Goal: Information Seeking & Learning: Understand process/instructions

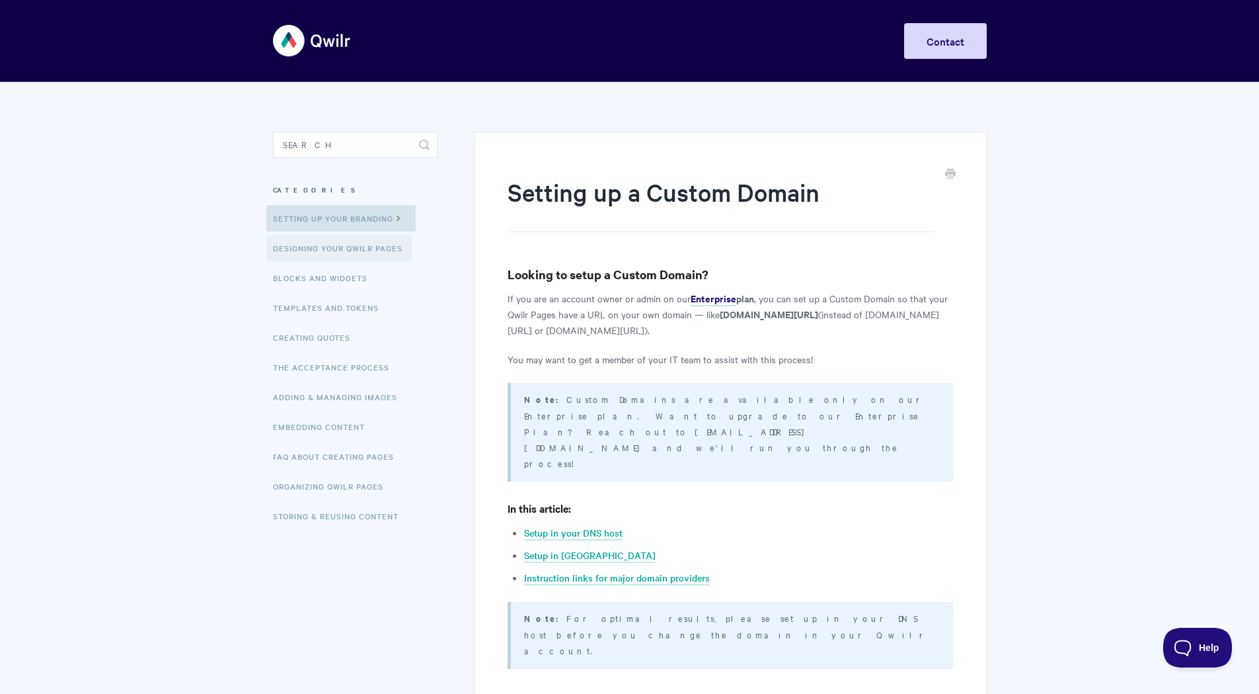
click at [344, 255] on link "Designing Your Qwilr Pages" at bounding box center [339, 248] width 146 height 26
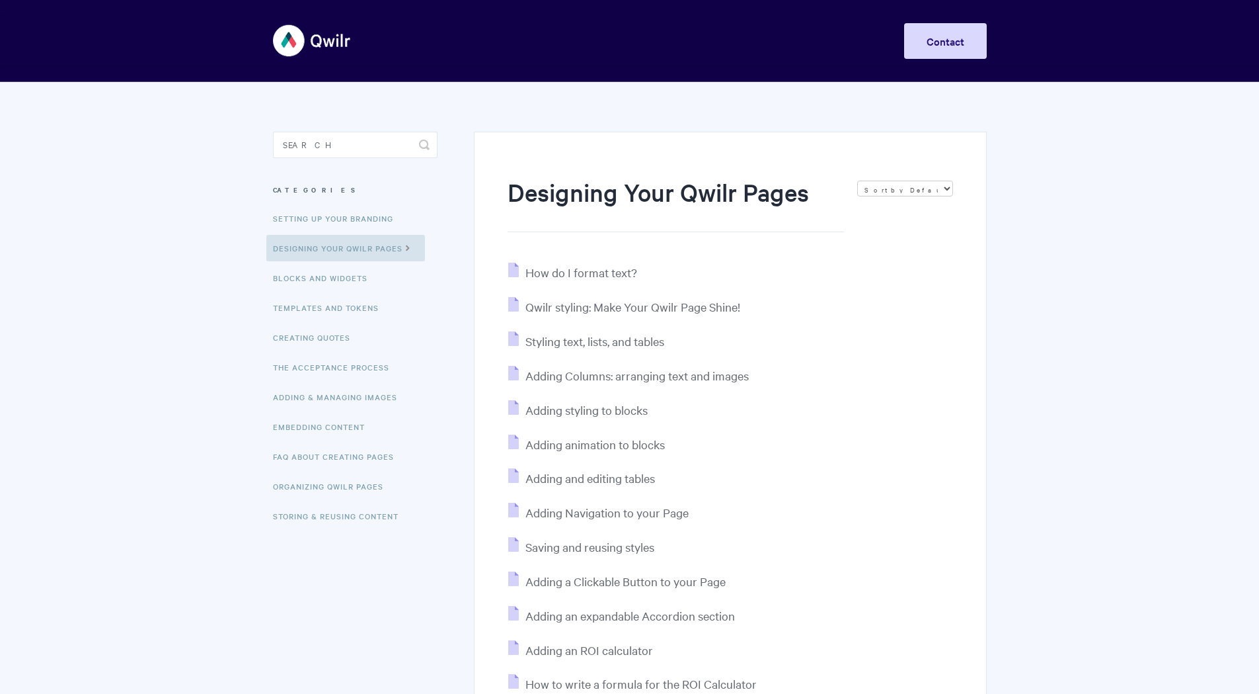
click at [349, 232] on ul "Setting up your Branding Designing Your Qwilr Pages Blocks and Widgets Template…" at bounding box center [355, 367] width 165 height 324
click at [353, 220] on link "Setting up your Branding" at bounding box center [334, 218] width 137 height 26
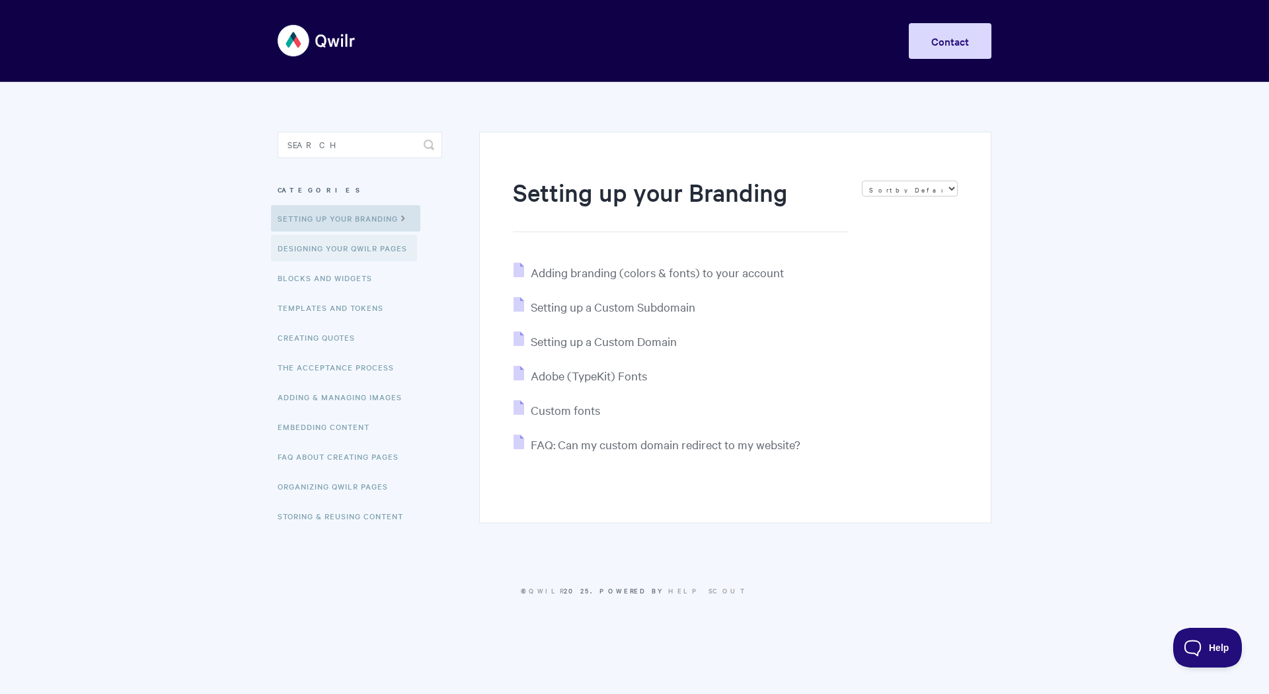
click at [352, 246] on link "Designing Your Qwilr Pages" at bounding box center [344, 248] width 146 height 26
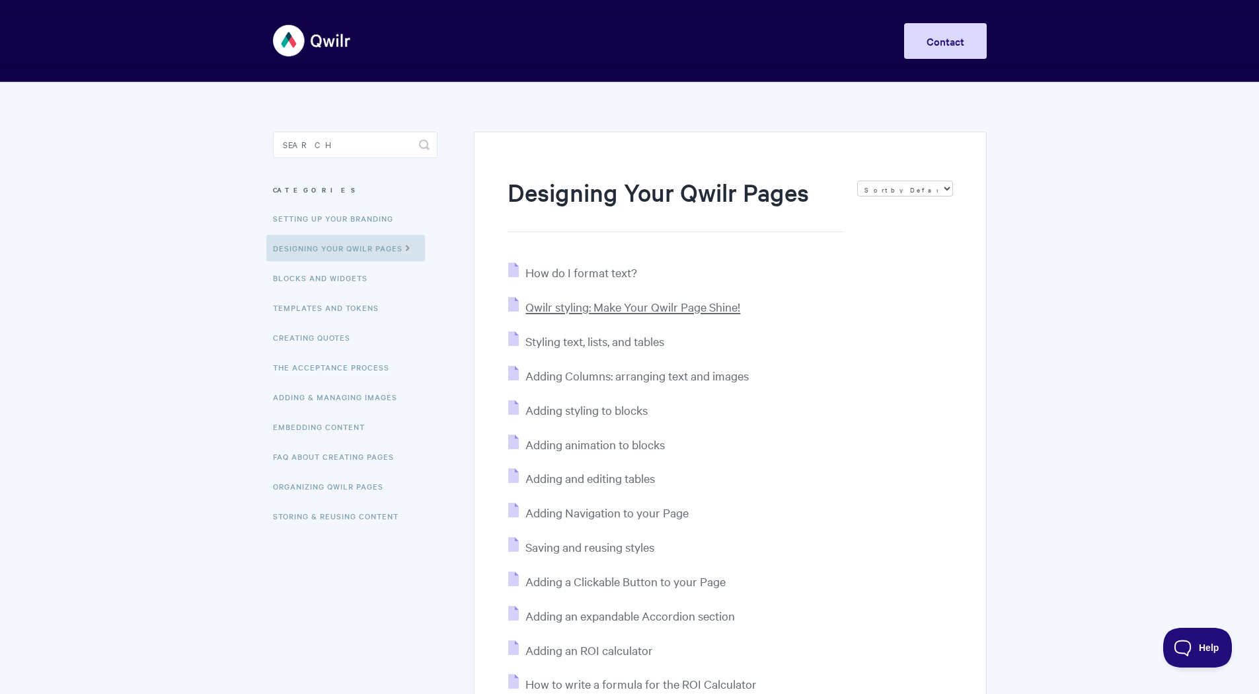
click at [695, 307] on span "Qwilr styling: Make Your Qwilr Page Shine!" at bounding box center [633, 306] width 215 height 15
click at [342, 279] on link "Blocks and Widgets" at bounding box center [321, 277] width 111 height 26
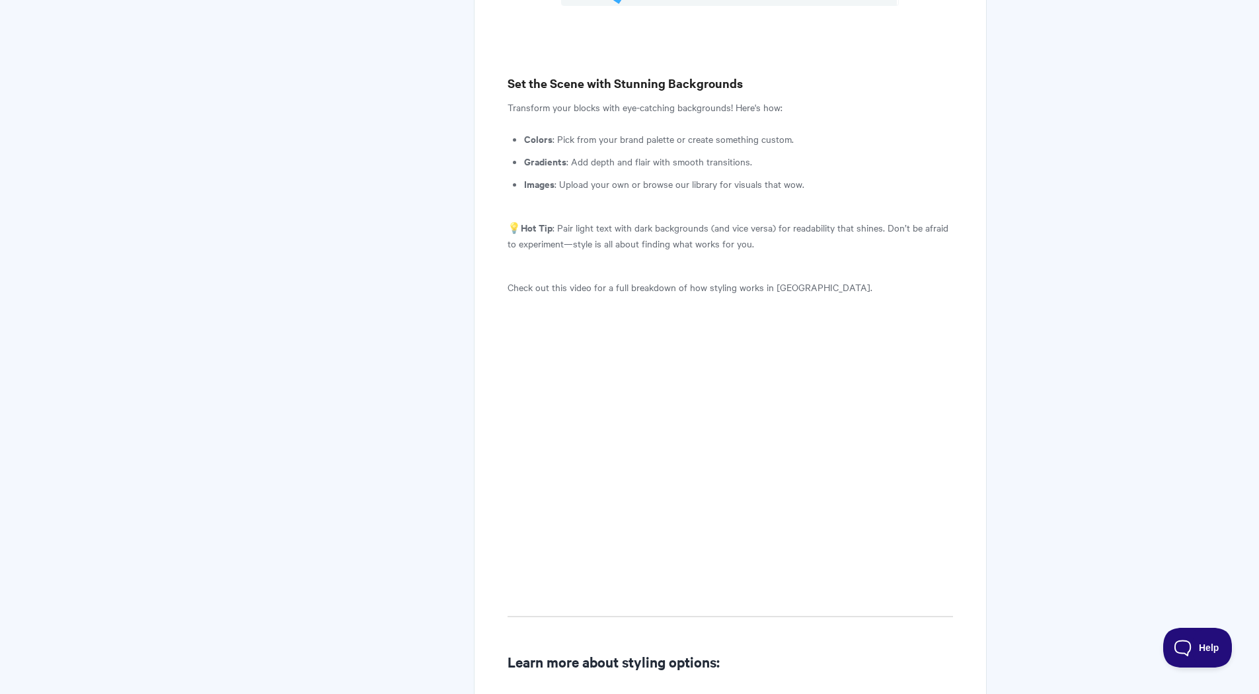
scroll to position [397, 0]
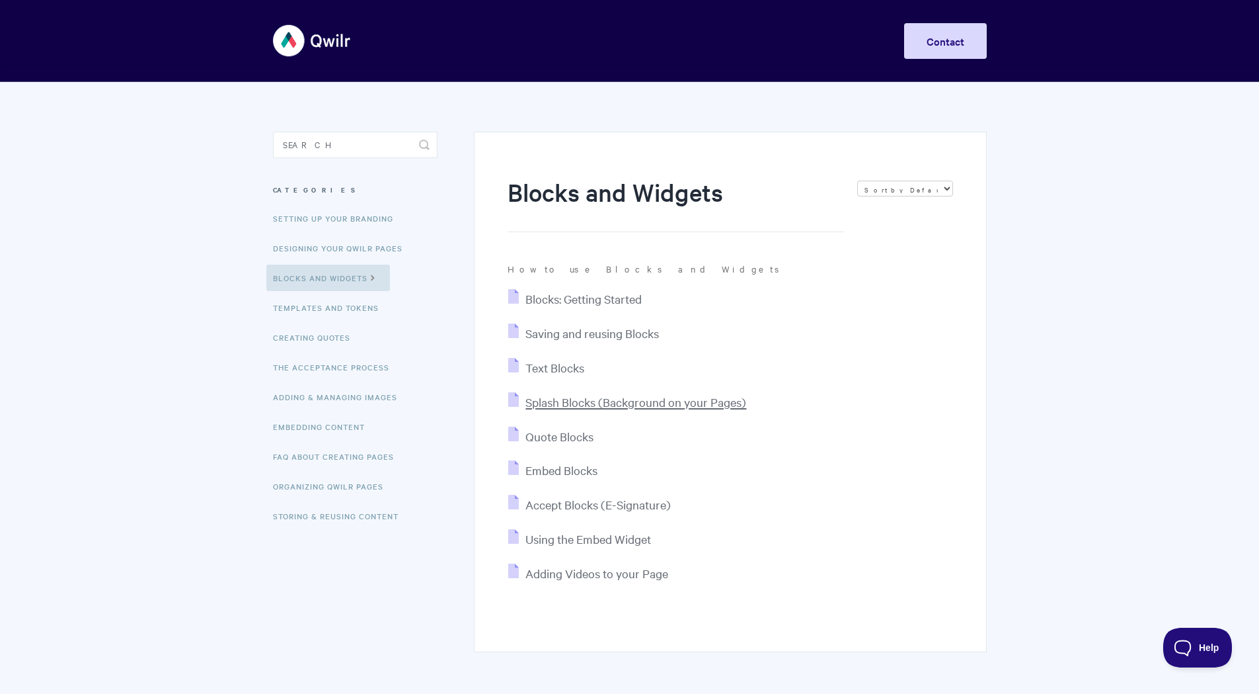
click at [586, 405] on span "Splash Blocks (Background on your Pages)" at bounding box center [636, 401] width 221 height 15
click at [319, 417] on link "Embedding Content" at bounding box center [320, 426] width 108 height 26
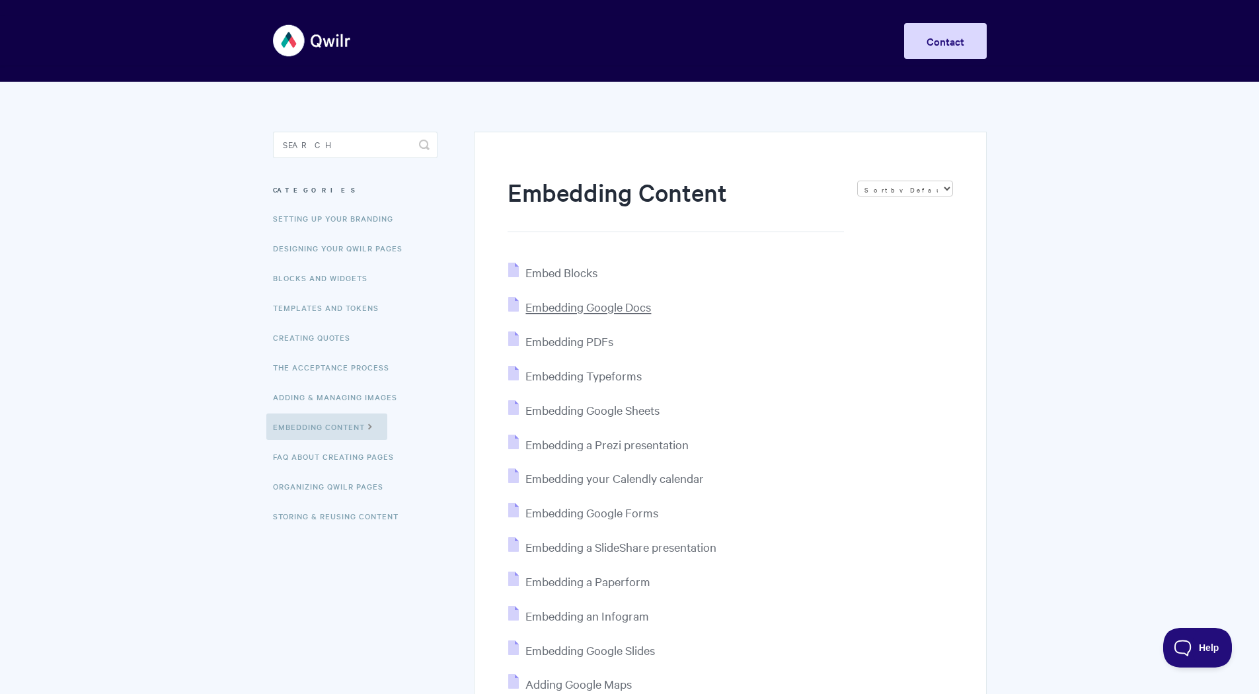
click at [573, 305] on span "Embedding Google Docs" at bounding box center [589, 306] width 126 height 15
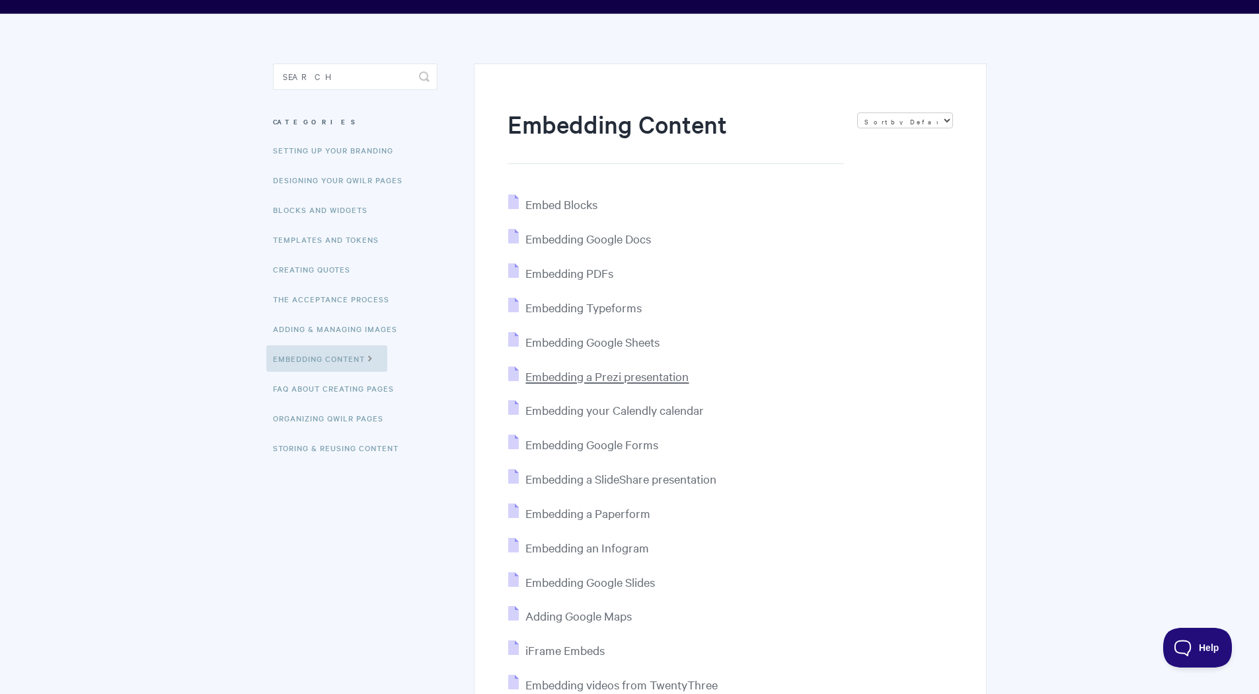
scroll to position [264, 0]
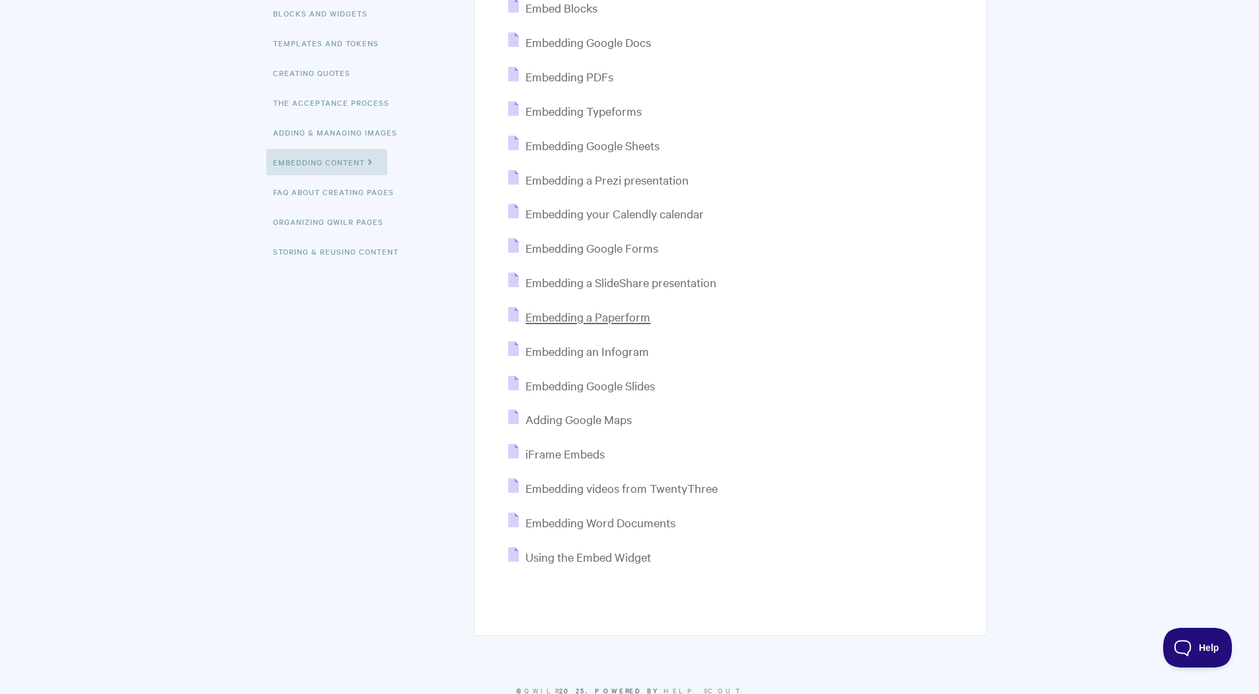
click at [598, 321] on span "Embedding a Paperform" at bounding box center [588, 316] width 125 height 15
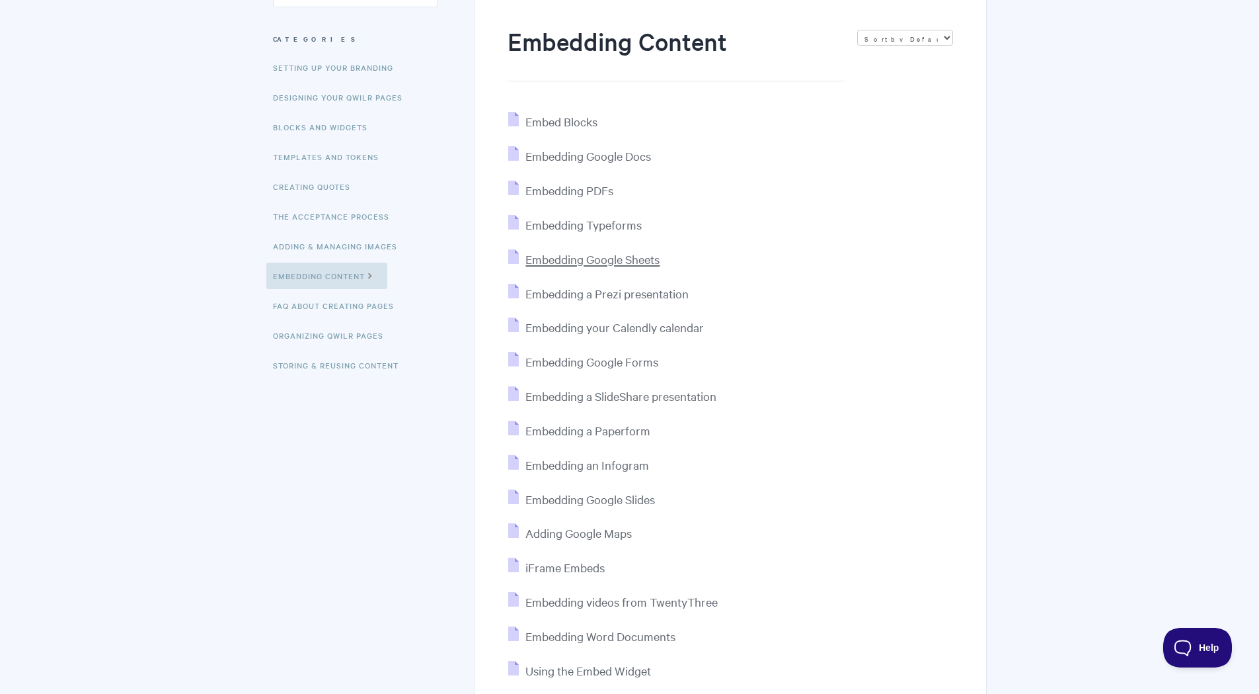
scroll to position [0, 0]
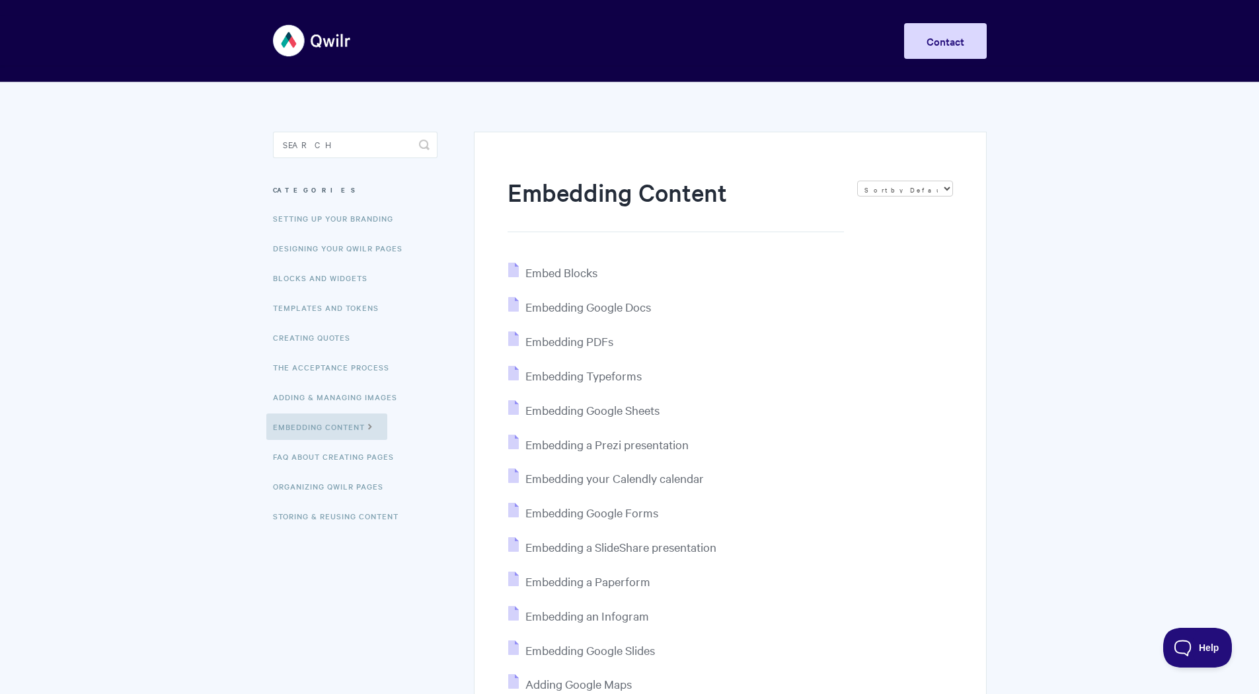
click at [372, 161] on aside "Toggle Search Categories Setting up your Branding Designing Your Qwilr Pages Bl…" at bounding box center [355, 342] width 165 height 420
click at [371, 149] on input "Search" at bounding box center [355, 145] width 165 height 26
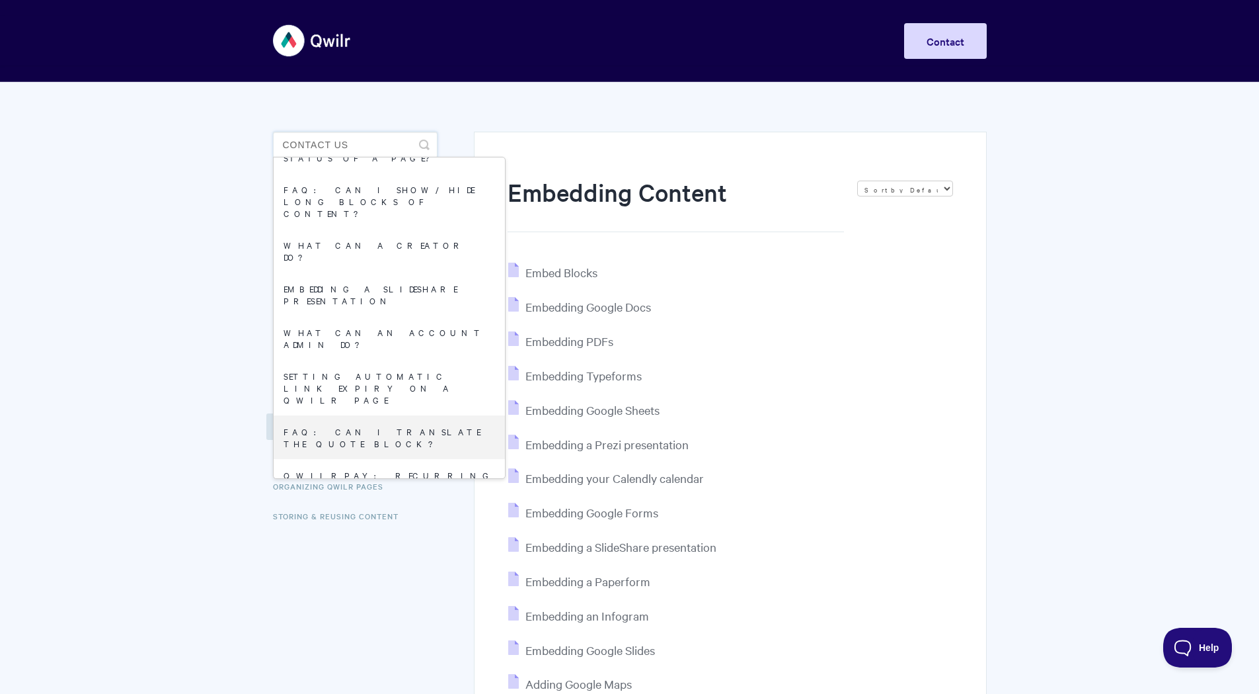
scroll to position [926, 0]
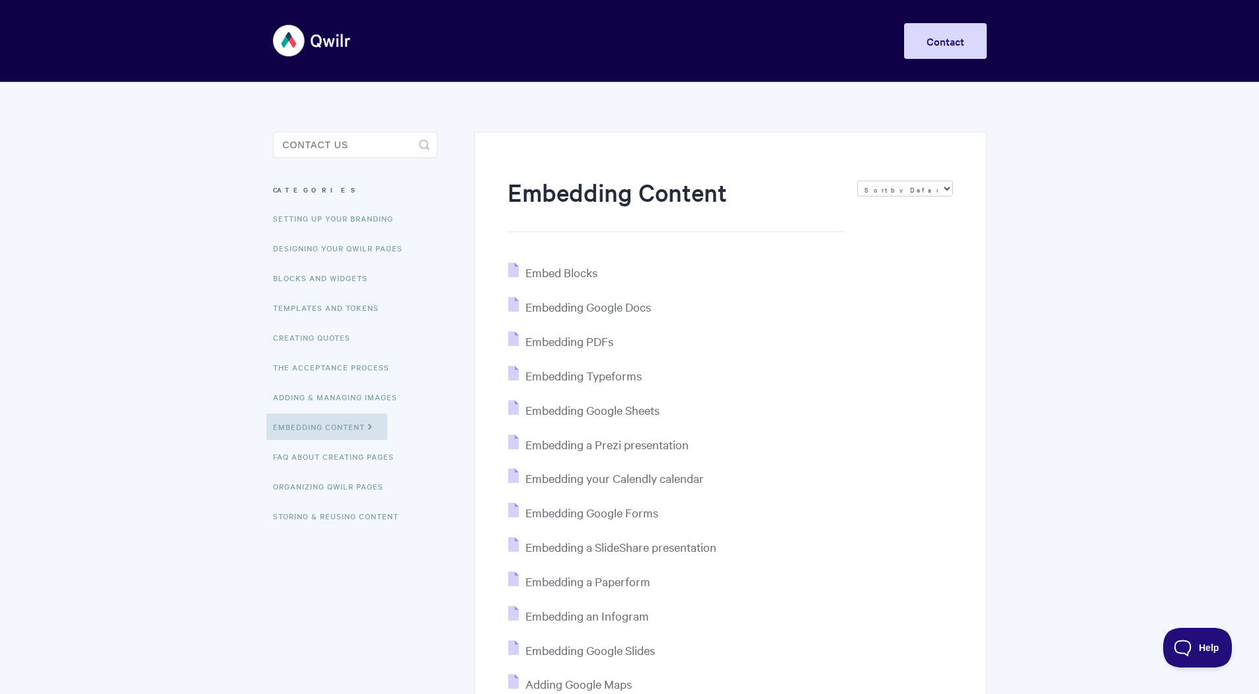
click at [179, 299] on body "Toggle Navigation Home Getting Started Creating & Editing Pages Sharing & Analy…" at bounding box center [629, 497] width 1259 height 994
click at [340, 142] on input "contact us" at bounding box center [355, 145] width 165 height 26
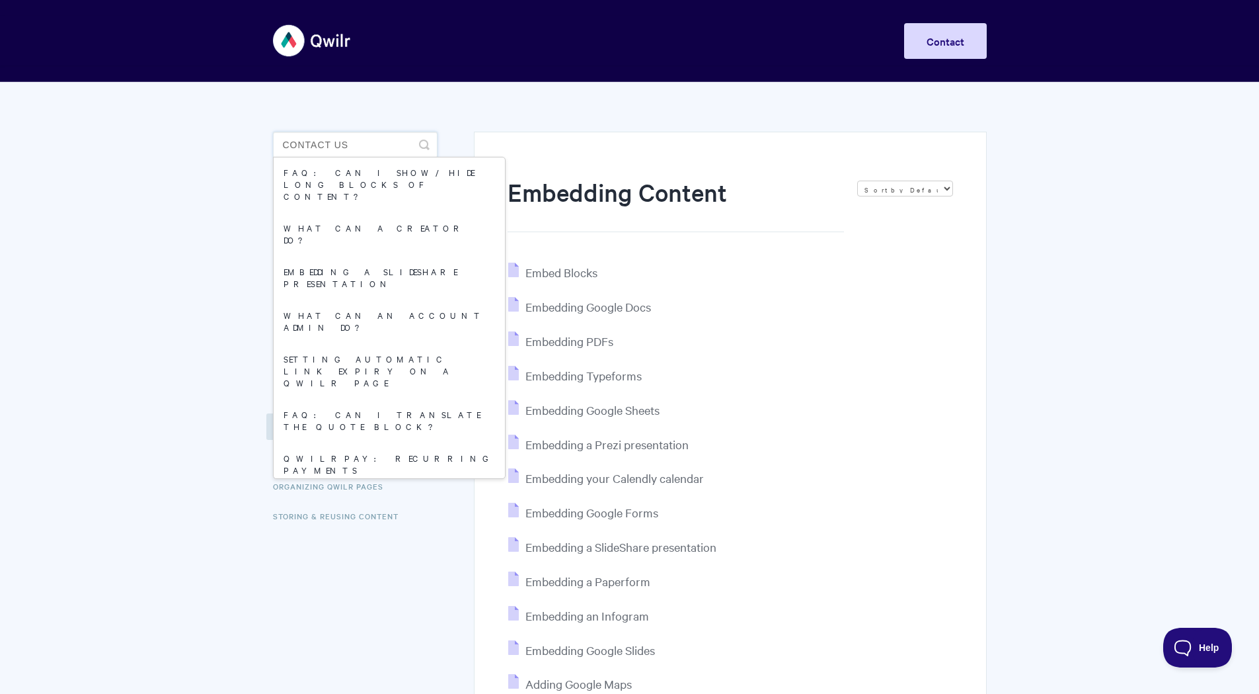
click at [338, 142] on input "contact us" at bounding box center [355, 145] width 165 height 26
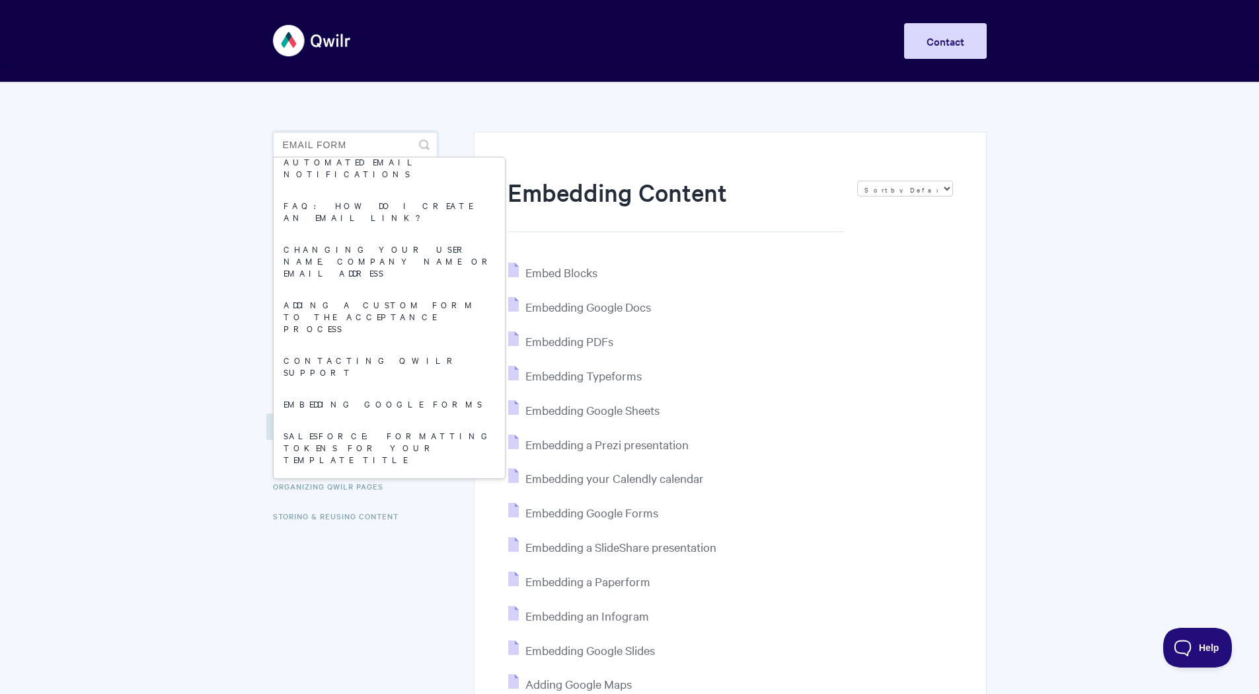
scroll to position [0, 0]
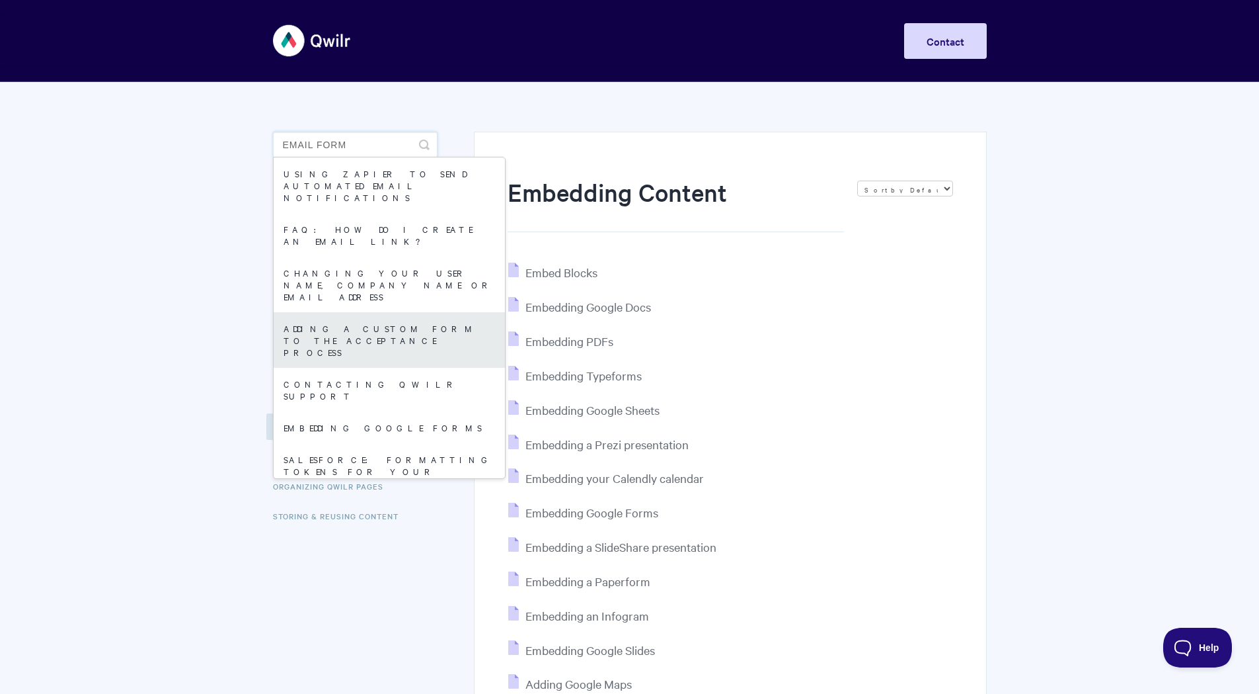
type input "email form"
click at [362, 312] on link "Adding a custom form to the acceptance process" at bounding box center [389, 340] width 231 height 56
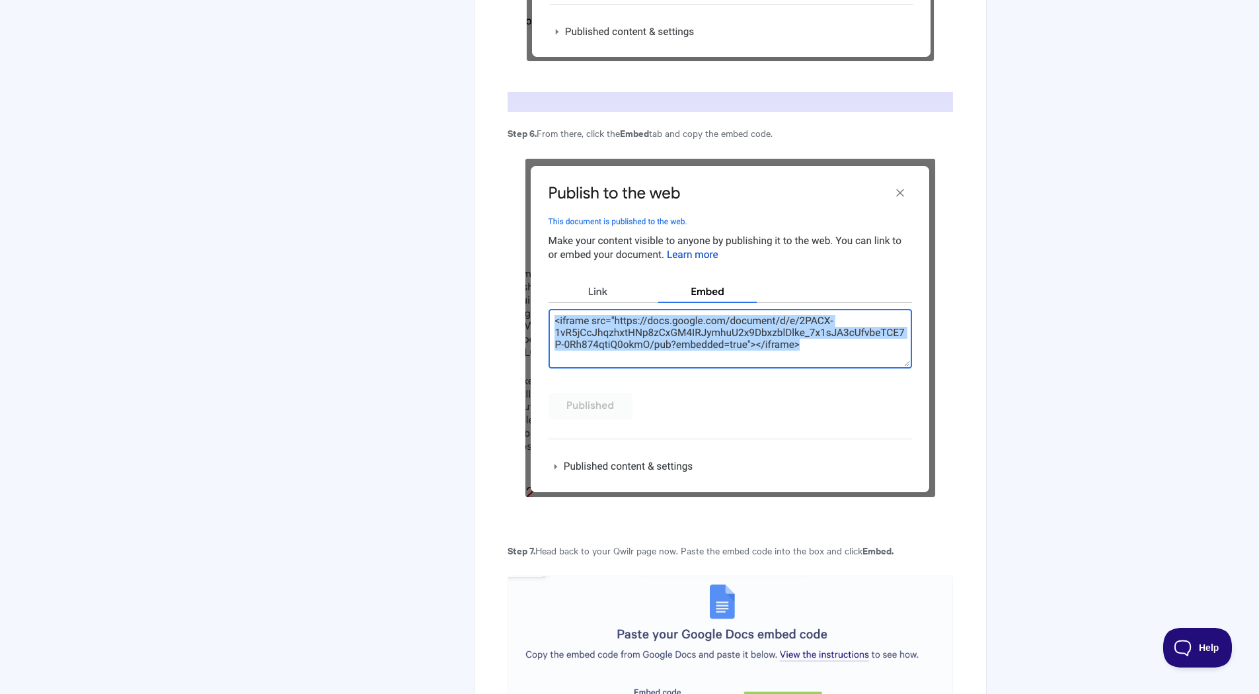
scroll to position [3107, 0]
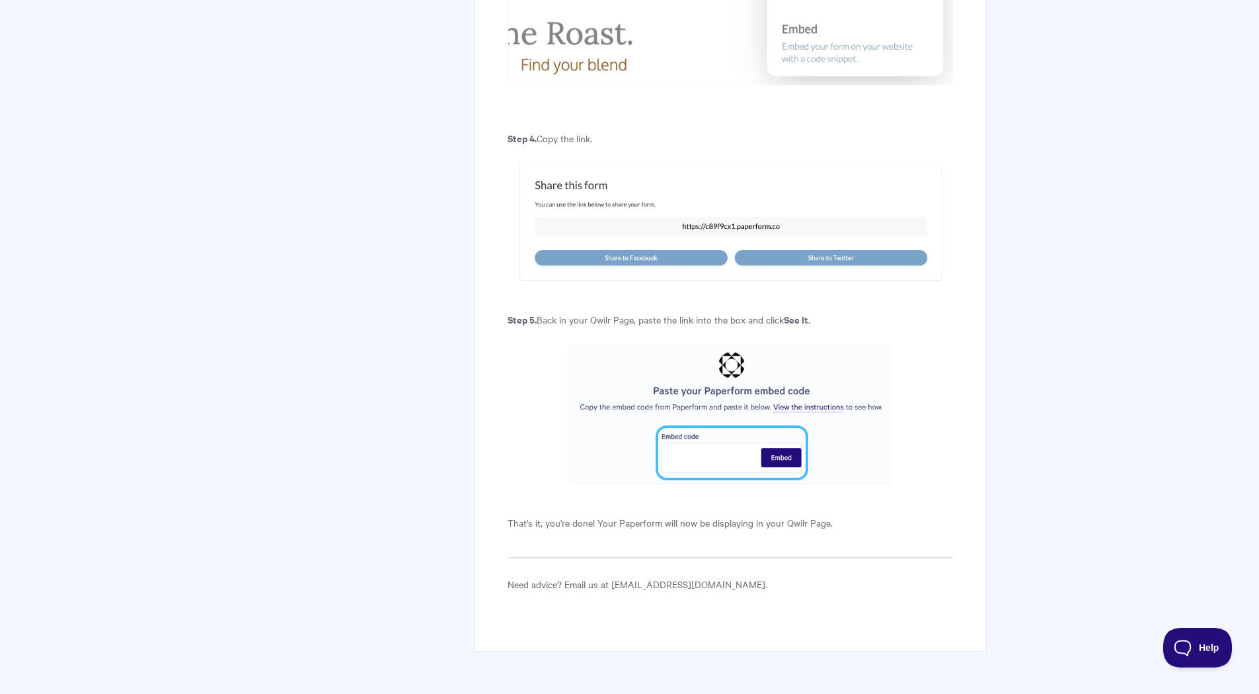
scroll to position [2292, 0]
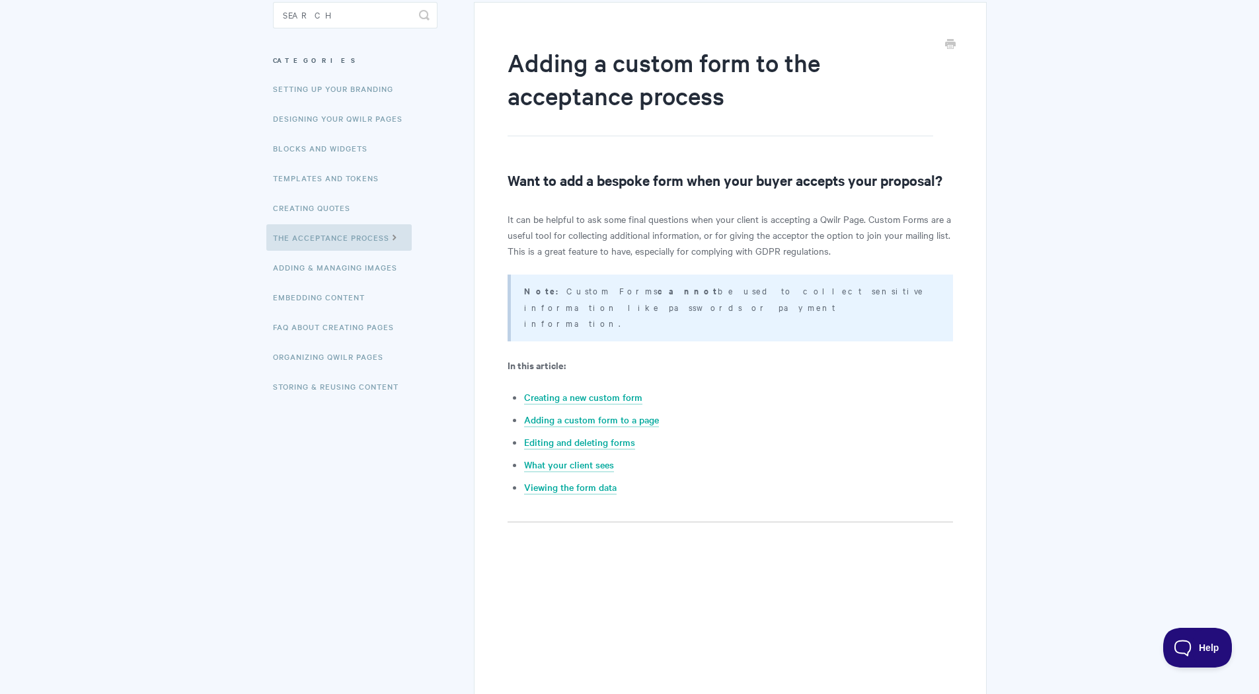
scroll to position [132, 0]
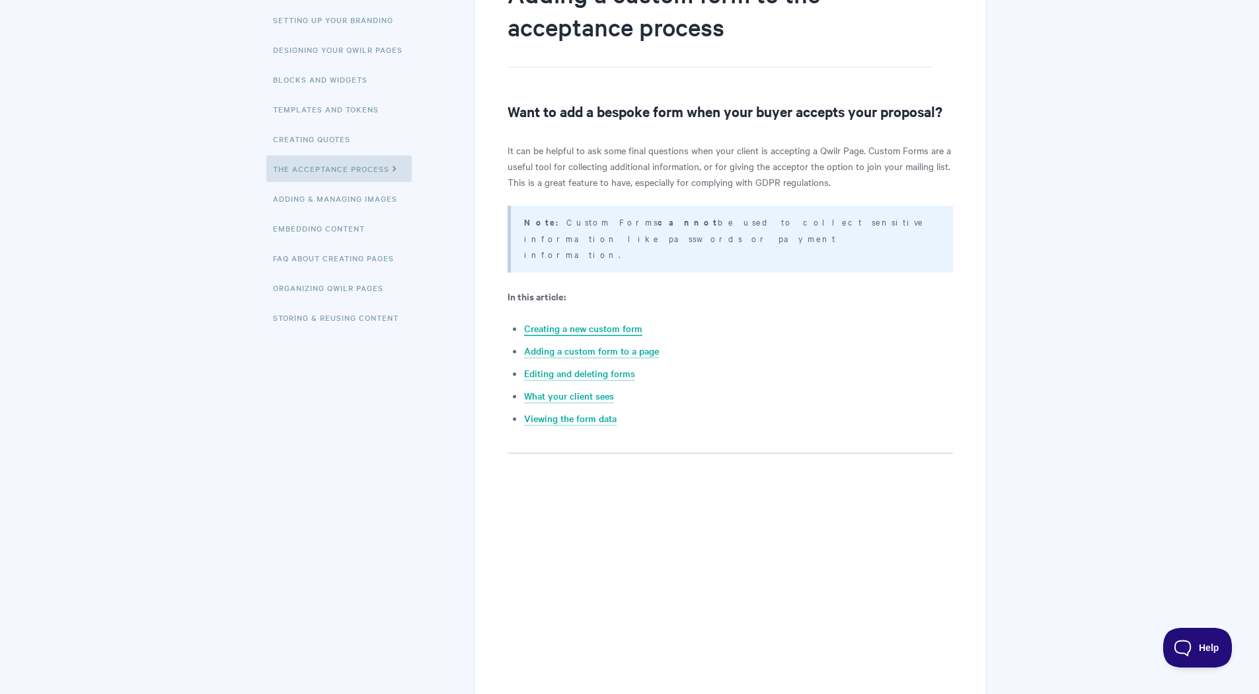
click at [579, 321] on link "Creating a new custom form" at bounding box center [583, 328] width 118 height 15
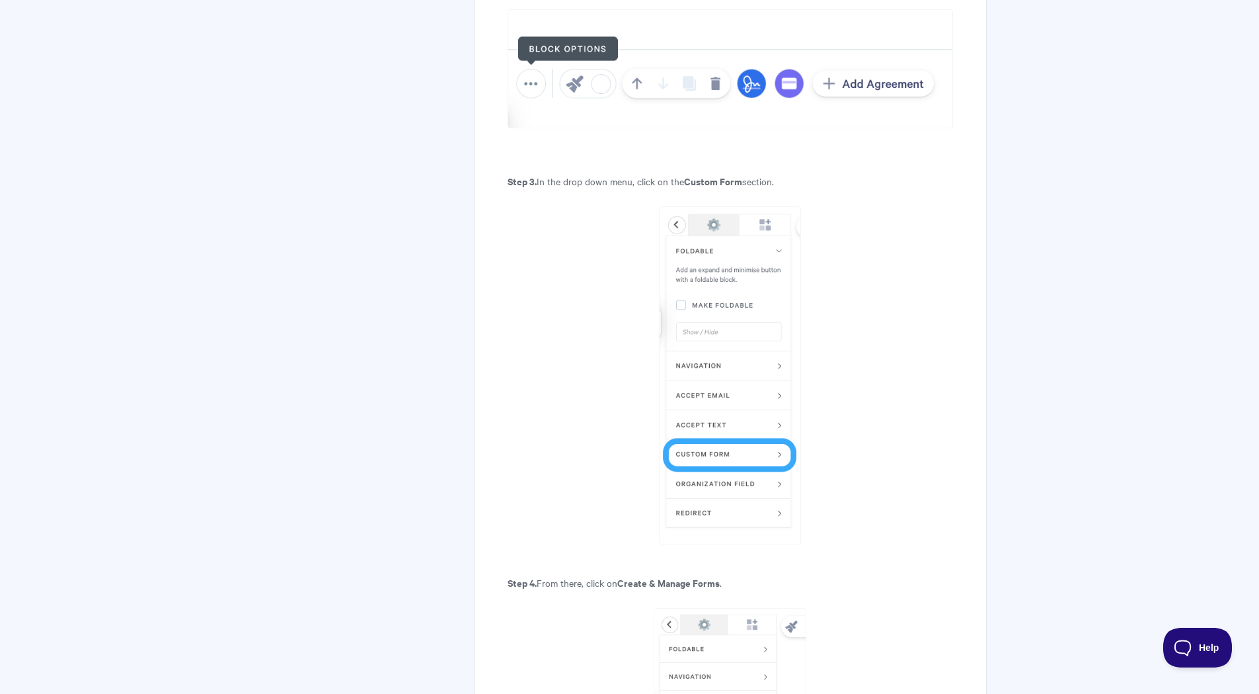
scroll to position [1036, 0]
